Goal: Task Accomplishment & Management: Use online tool/utility

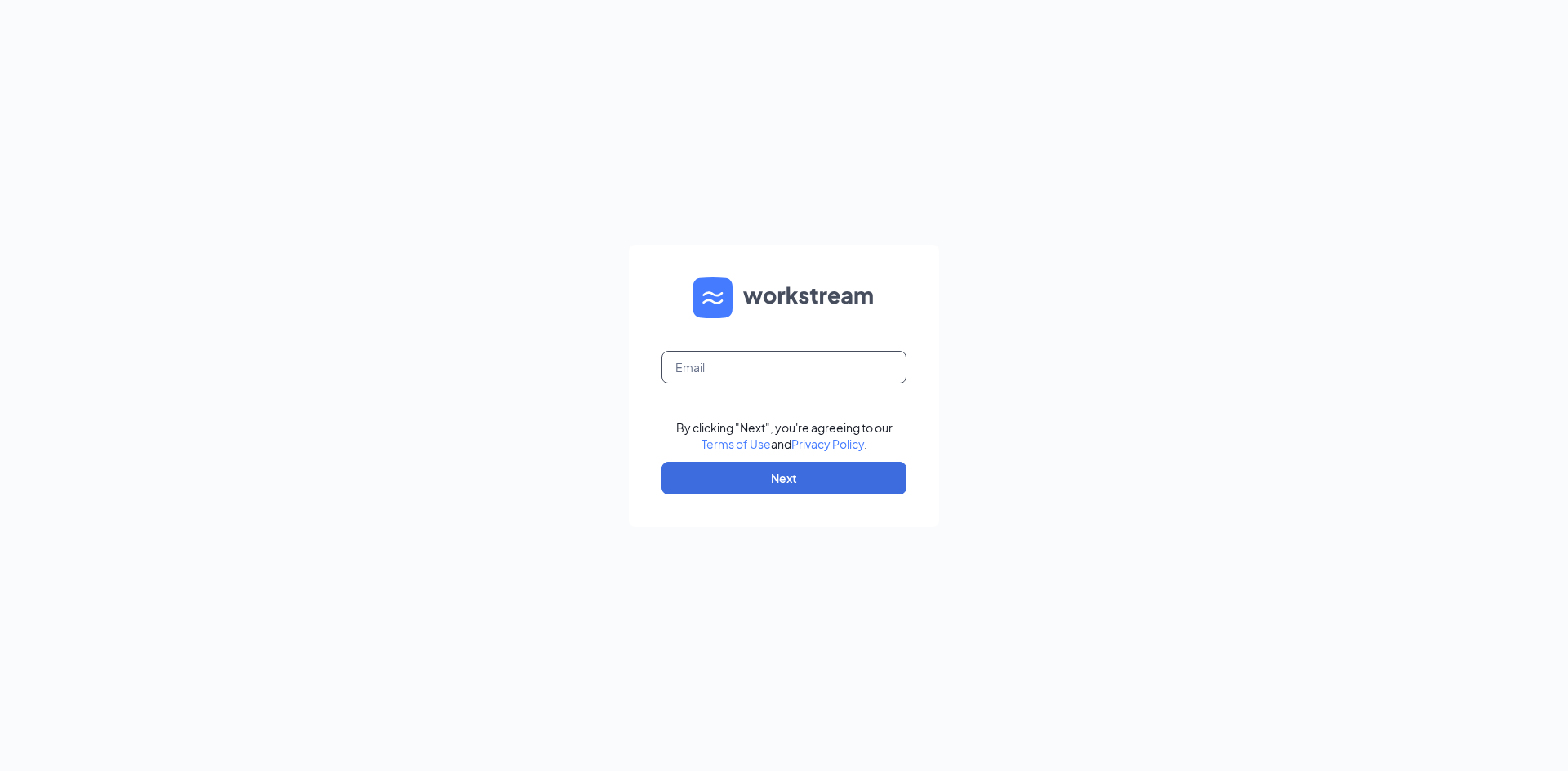
click at [748, 366] on input "text" at bounding box center [783, 367] width 245 height 32
type input "[DOMAIN_NAME][EMAIL_ADDRESS][DOMAIN_NAME]"
click at [773, 483] on button "Next" at bounding box center [783, 478] width 245 height 32
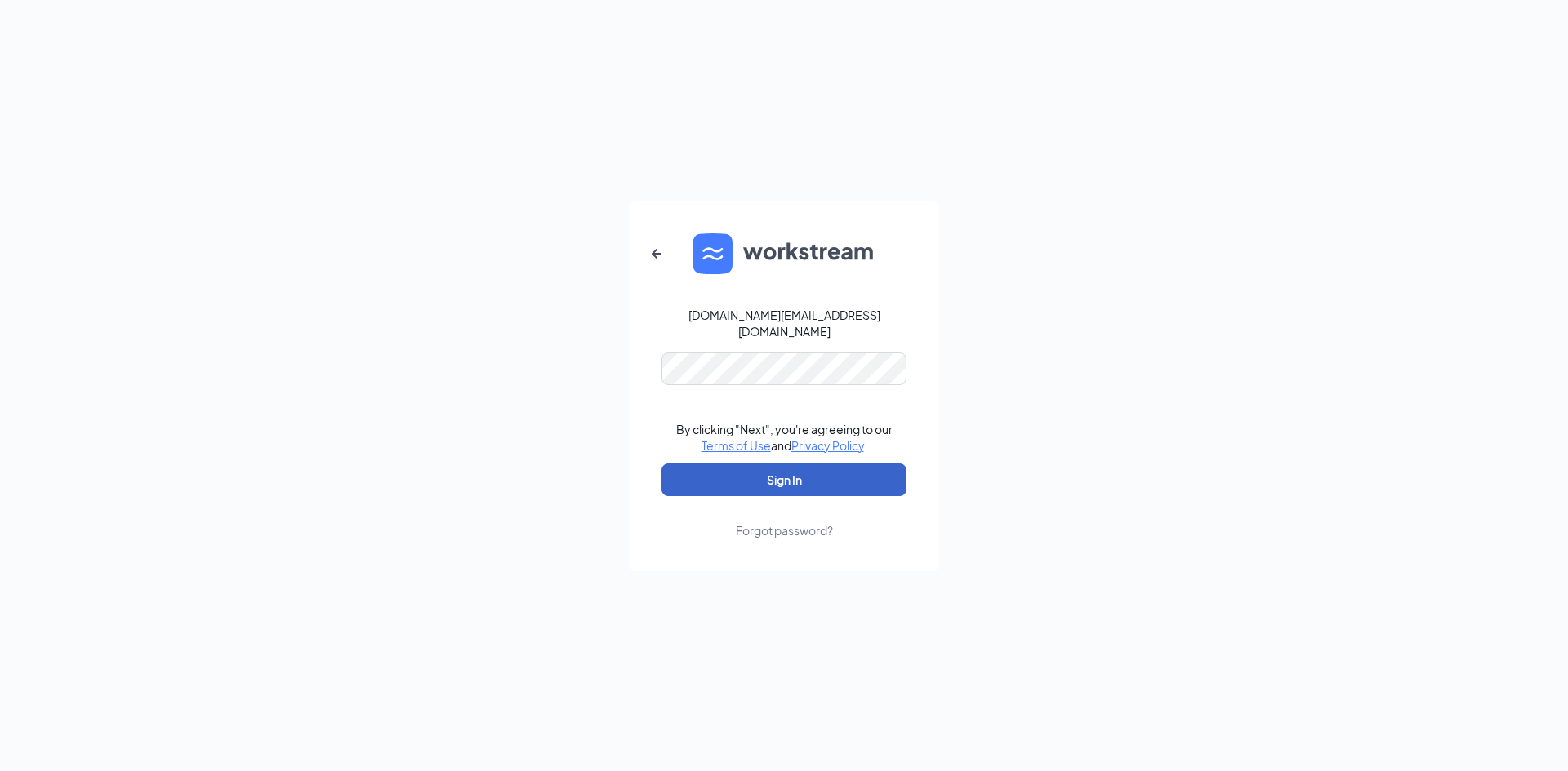
click at [815, 475] on button "Sign In" at bounding box center [783, 480] width 245 height 32
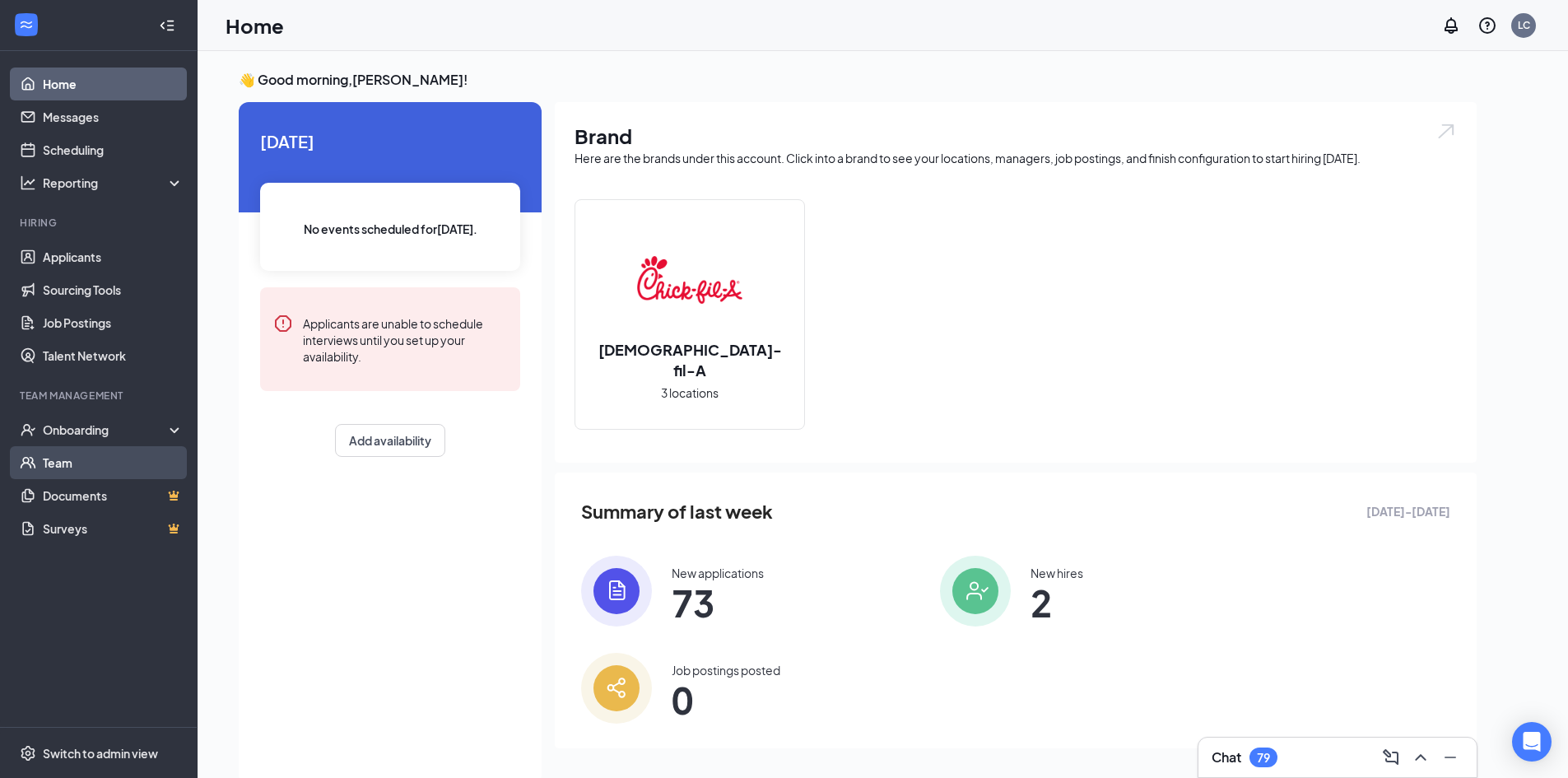
click at [70, 461] on link "Team" at bounding box center [113, 463] width 141 height 33
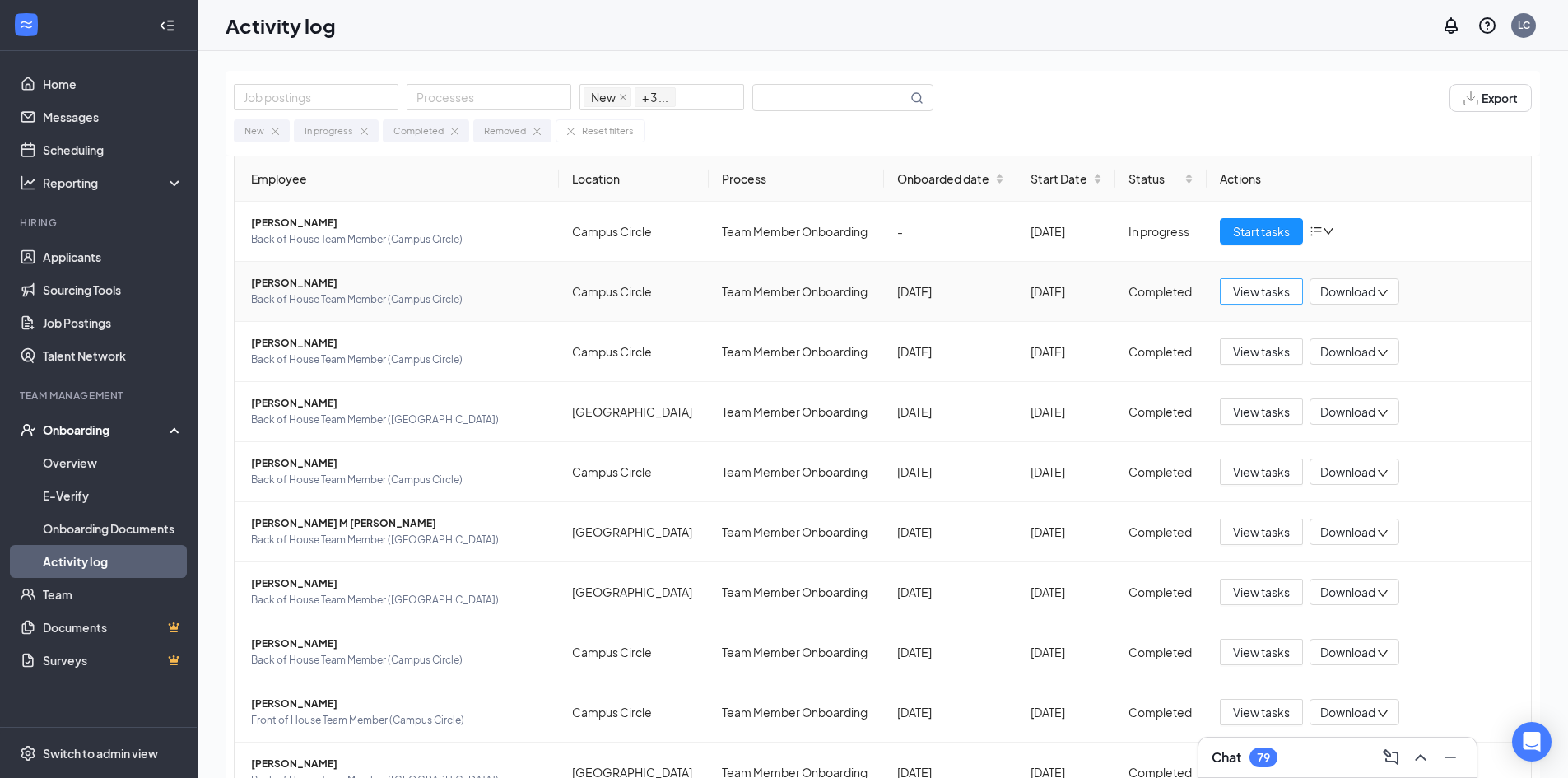
click at [1242, 296] on span "View tasks" at bounding box center [1261, 291] width 57 height 18
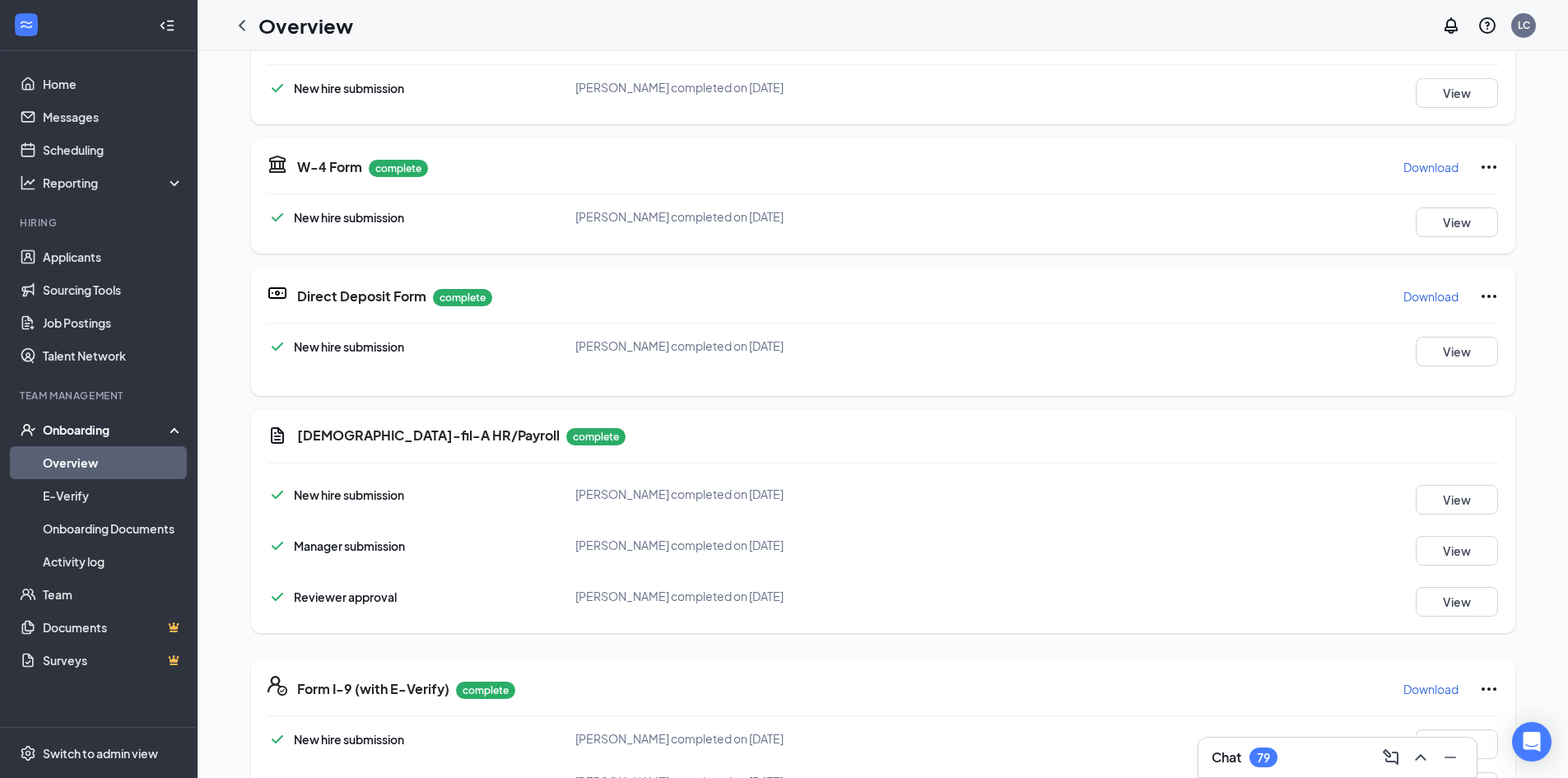
scroll to position [416, 0]
click at [1404, 296] on p "Download" at bounding box center [1431, 295] width 55 height 16
